Goal: Navigation & Orientation: Find specific page/section

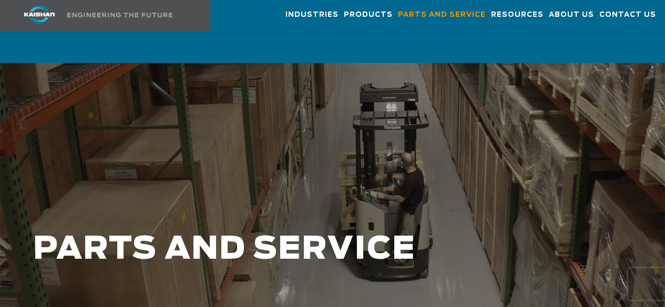
scroll to position [1355, 0]
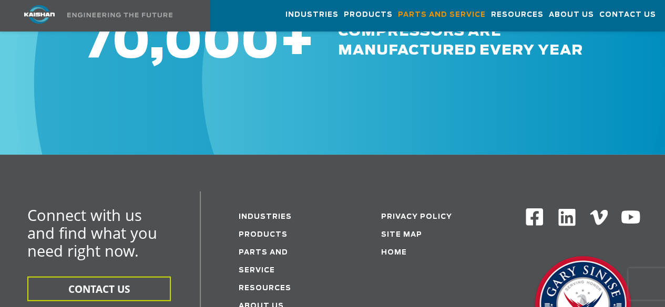
click at [35, 13] on img at bounding box center [39, 14] width 79 height 18
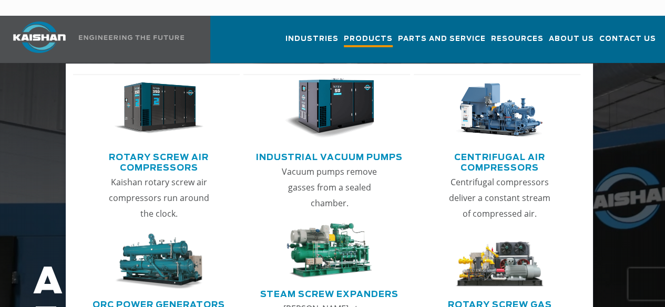
click at [344, 33] on span "Products" at bounding box center [368, 40] width 49 height 14
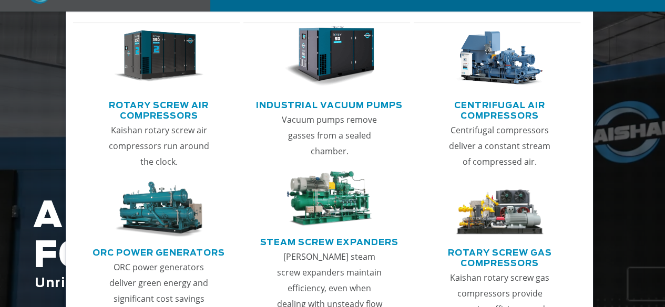
scroll to position [158, 0]
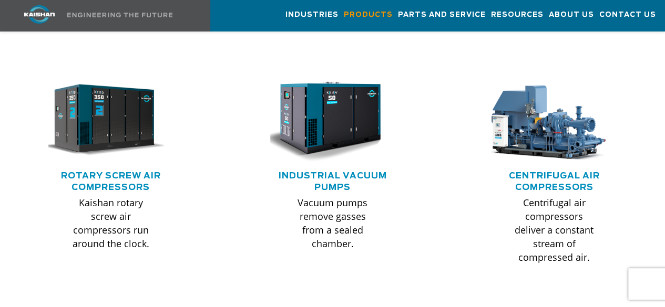
scroll to position [578, 0]
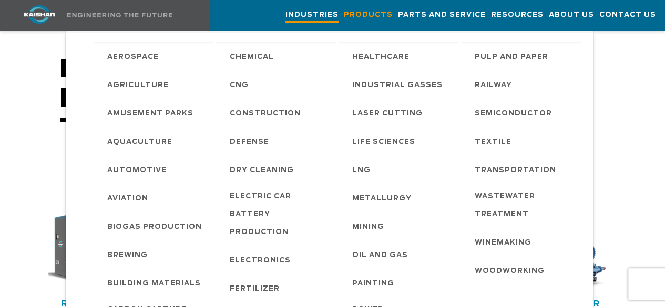
click at [285, 13] on span "Industries" at bounding box center [311, 16] width 53 height 14
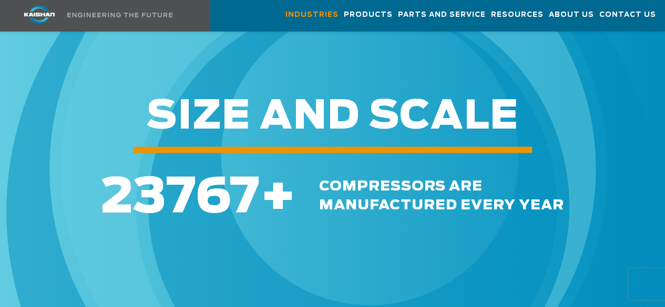
scroll to position [1104, 0]
